Goal: Find specific page/section: Find specific page/section

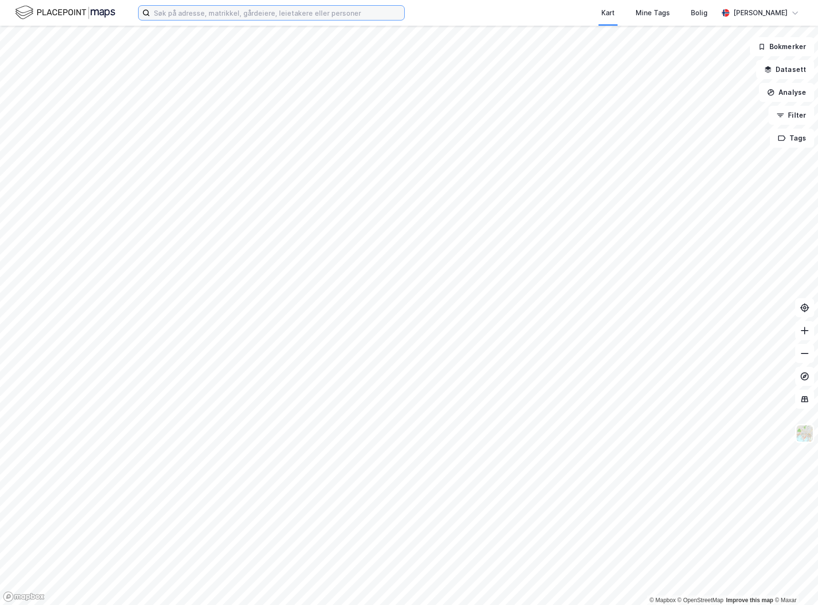
click at [209, 14] on input at bounding box center [277, 13] width 254 height 14
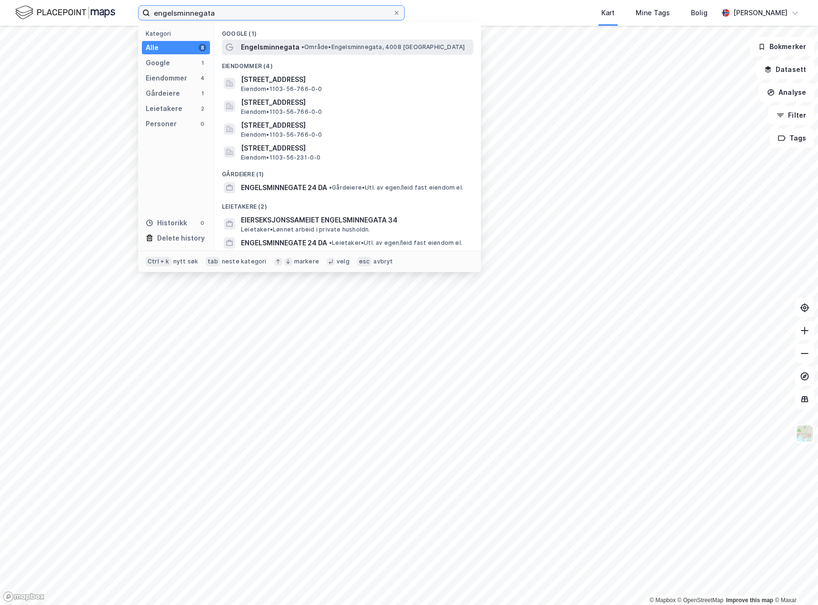
type input "engelsminnegata"
click at [264, 47] on span "Engelsminnegata" at bounding box center [270, 46] width 59 height 11
